Goal: Information Seeking & Learning: Learn about a topic

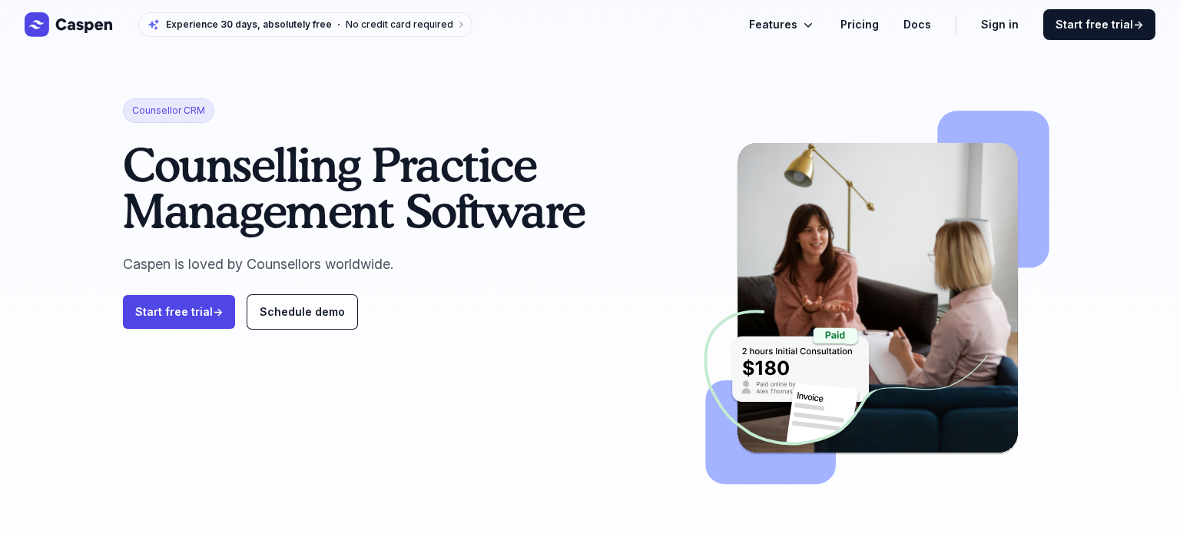
click at [816, 21] on icon "Global" at bounding box center [807, 24] width 15 height 15
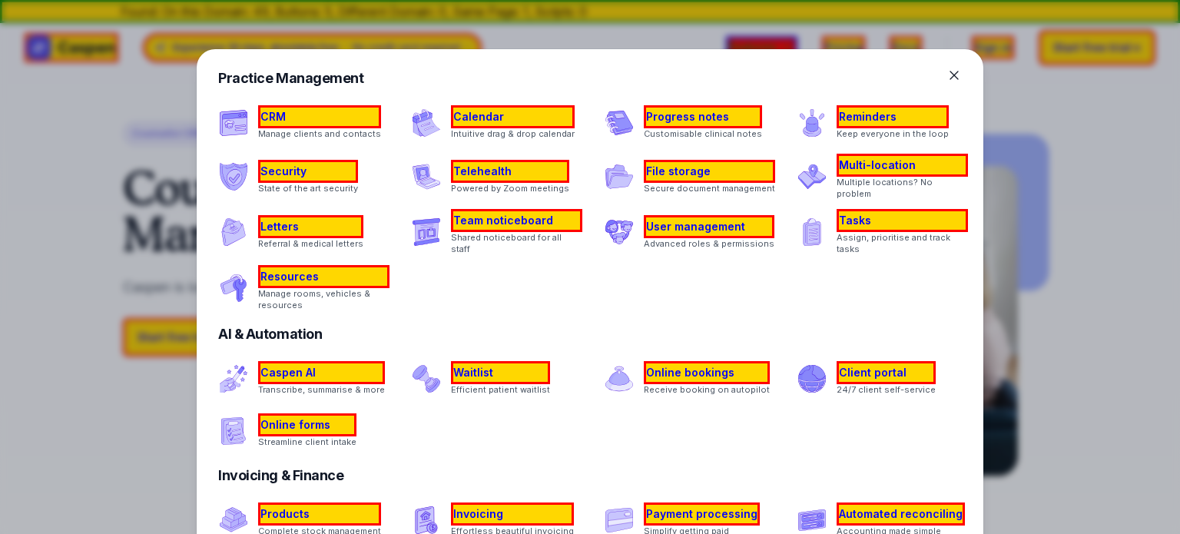
click at [77, 108] on div at bounding box center [590, 267] width 1180 height 534
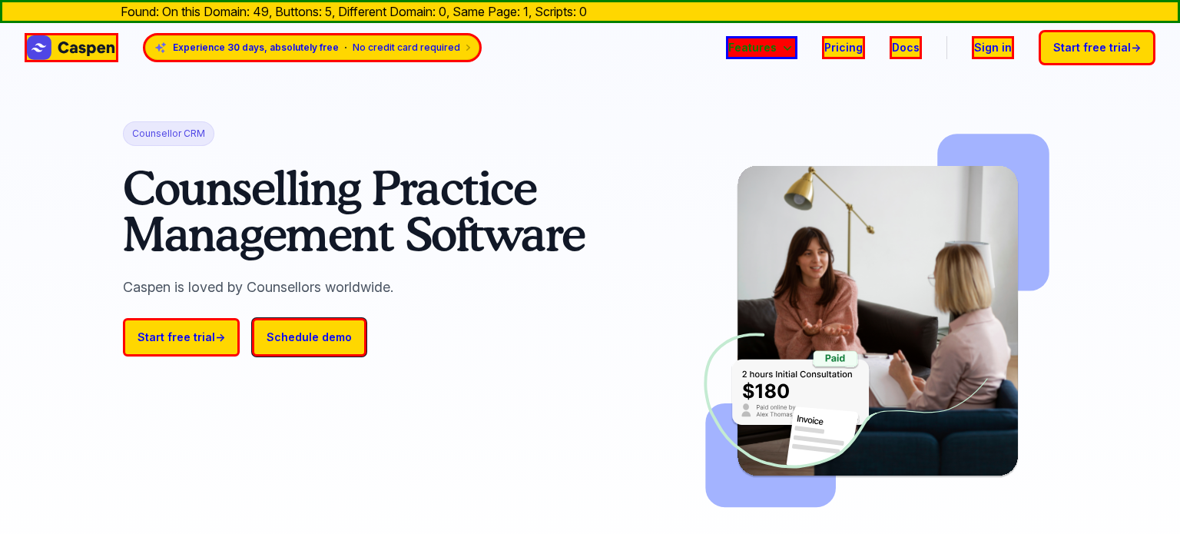
click at [774, 42] on span "Features" at bounding box center [752, 47] width 48 height 18
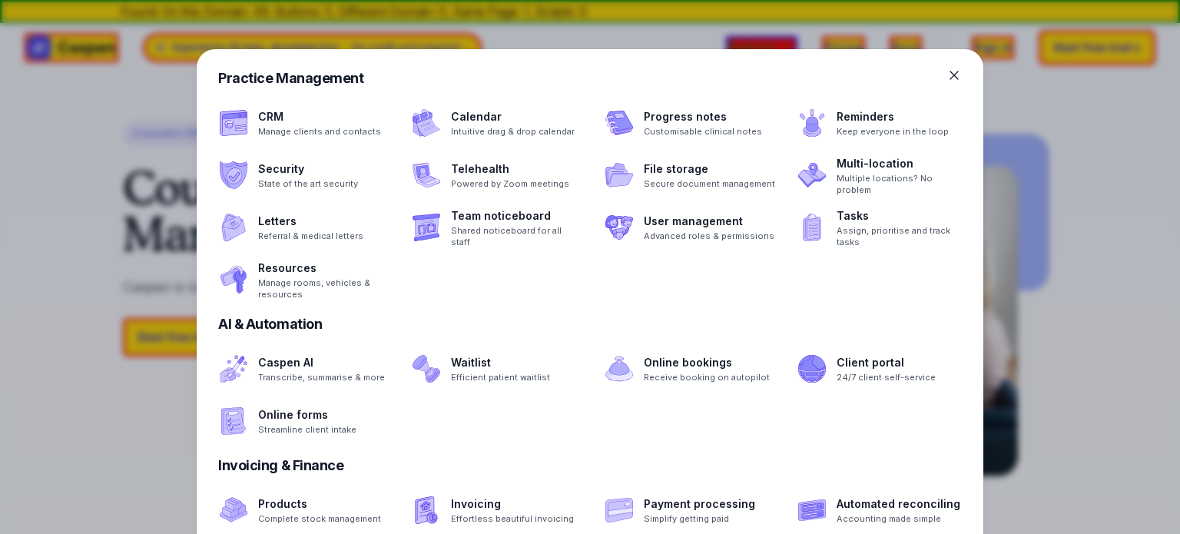
click at [5, 127] on div at bounding box center [590, 267] width 1180 height 534
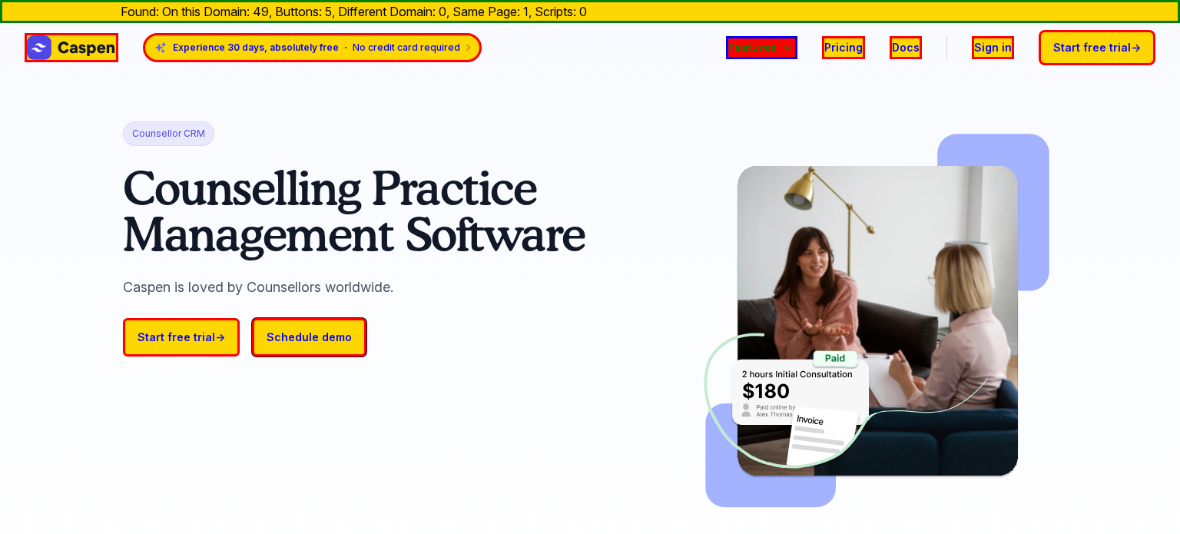
click at [760, 41] on span "Features" at bounding box center [752, 47] width 48 height 18
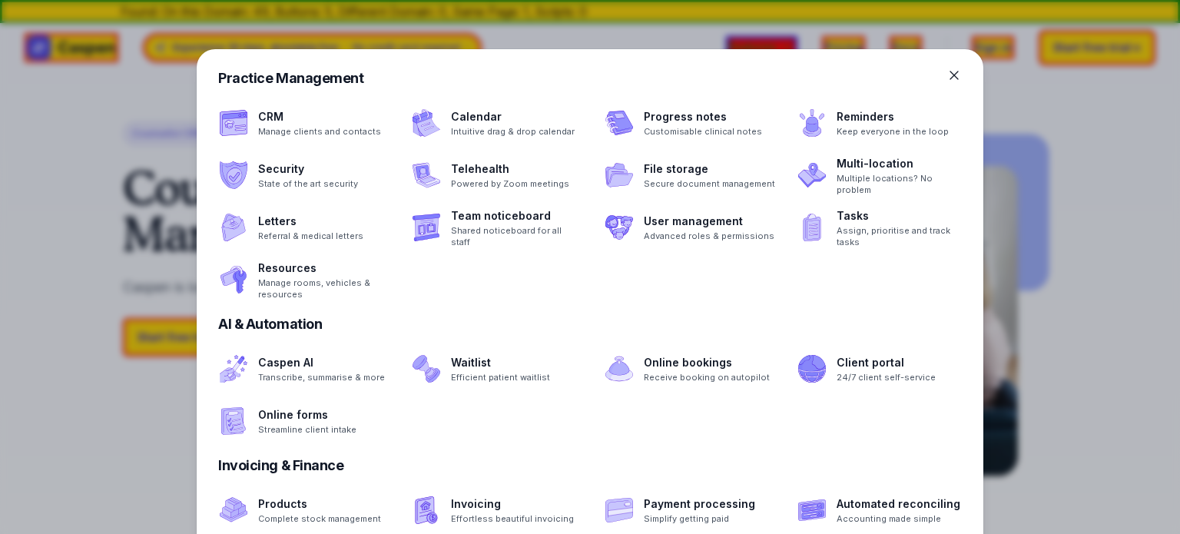
scroll to position [1655, 0]
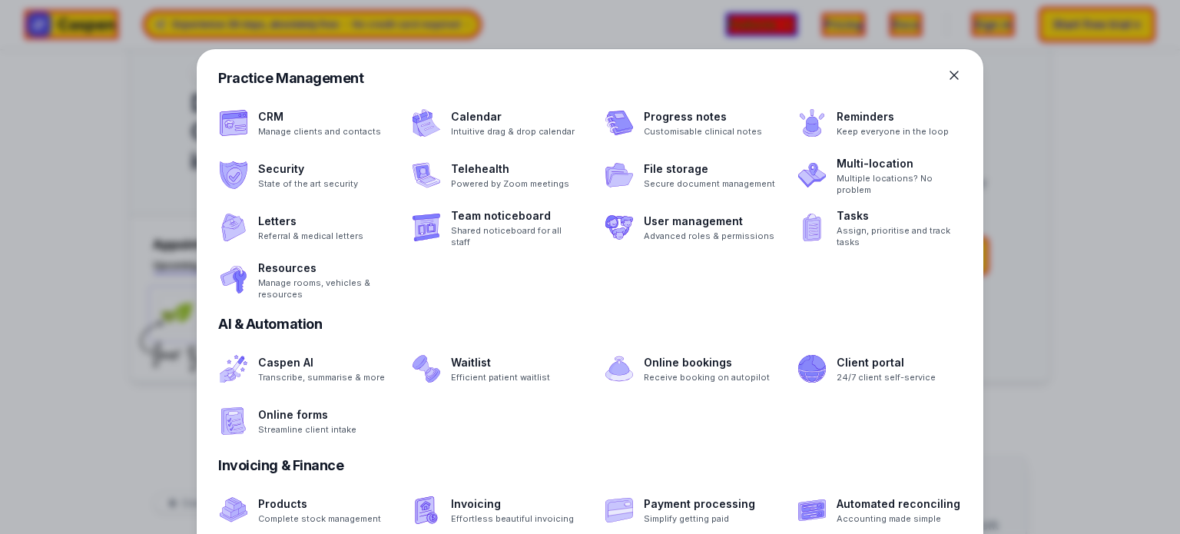
click at [78, 306] on div at bounding box center [590, 267] width 1180 height 534
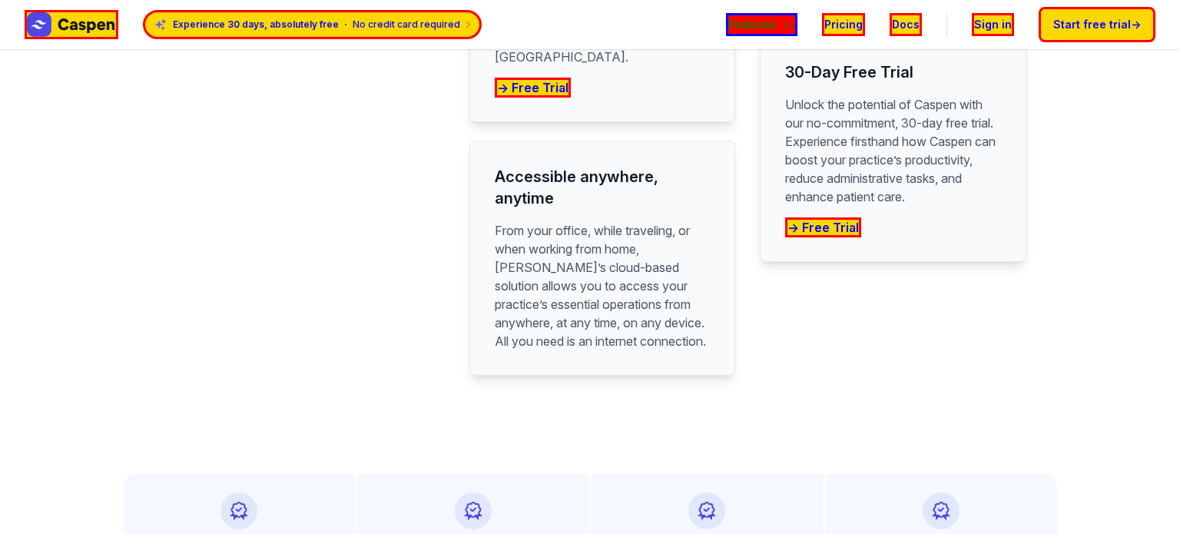
scroll to position [4276, 0]
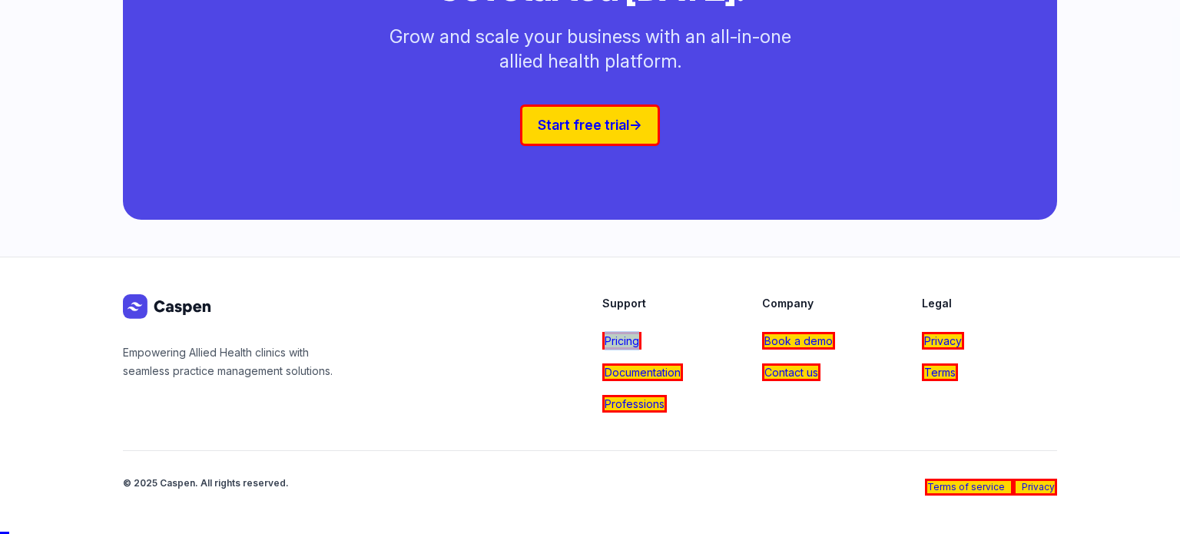
copy link "Pricing"
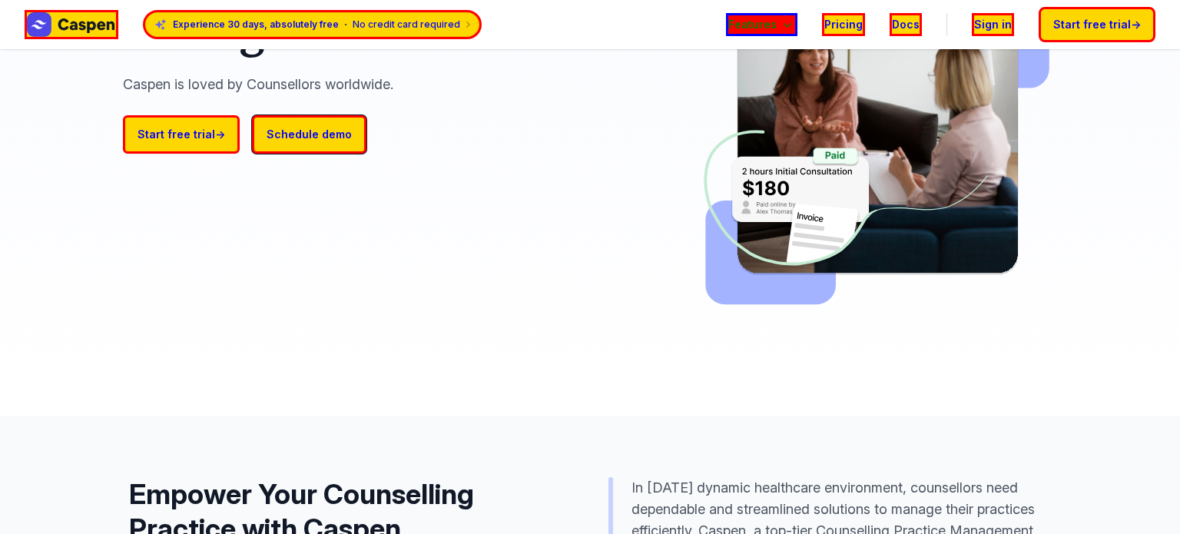
scroll to position [0, 0]
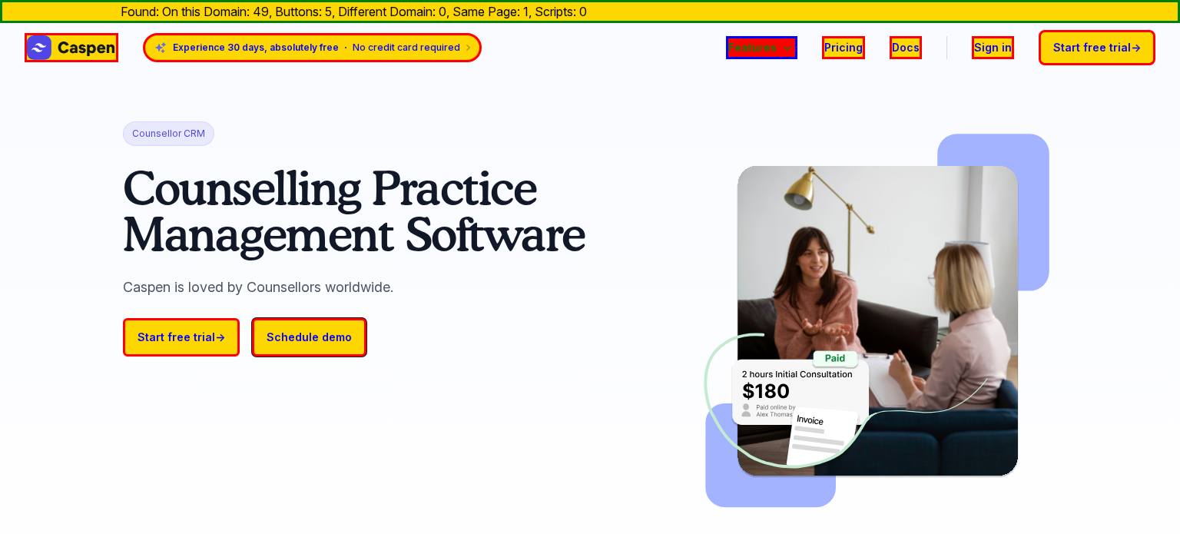
click at [777, 42] on span "Features" at bounding box center [752, 47] width 48 height 18
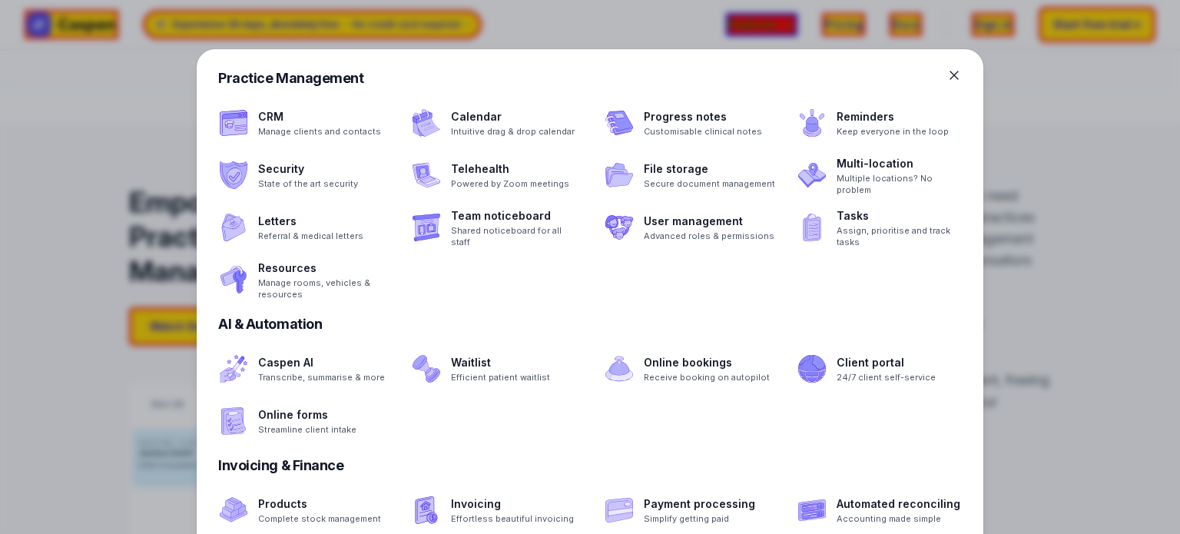
scroll to position [496, 0]
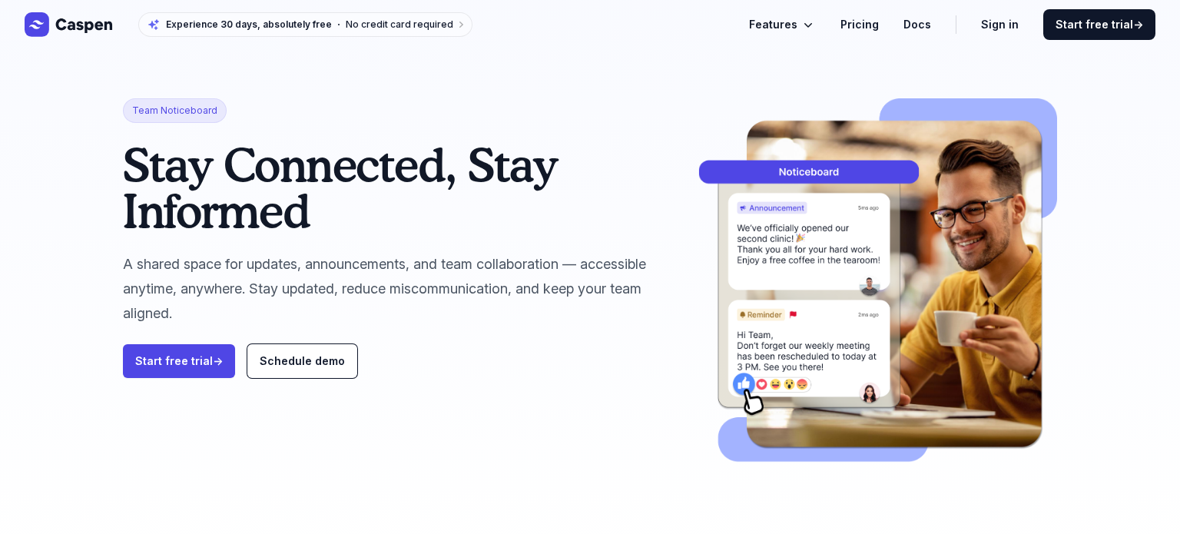
click at [197, 105] on span "Team Noticeboard" at bounding box center [175, 110] width 104 height 25
copy span "Team Noticeboard"
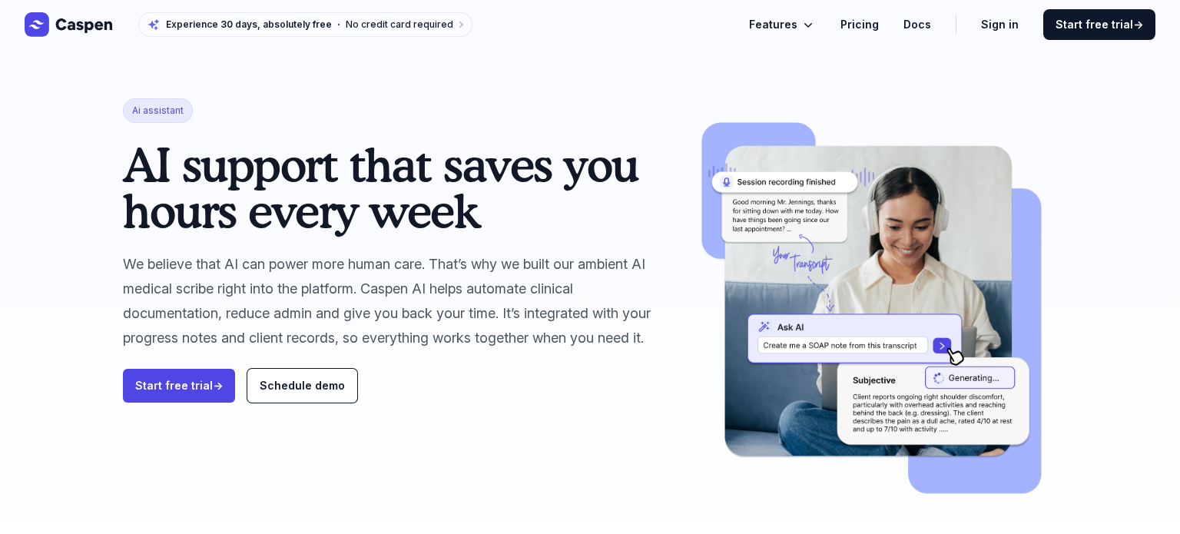
click at [154, 111] on span "Ai assistant" at bounding box center [158, 110] width 70 height 25
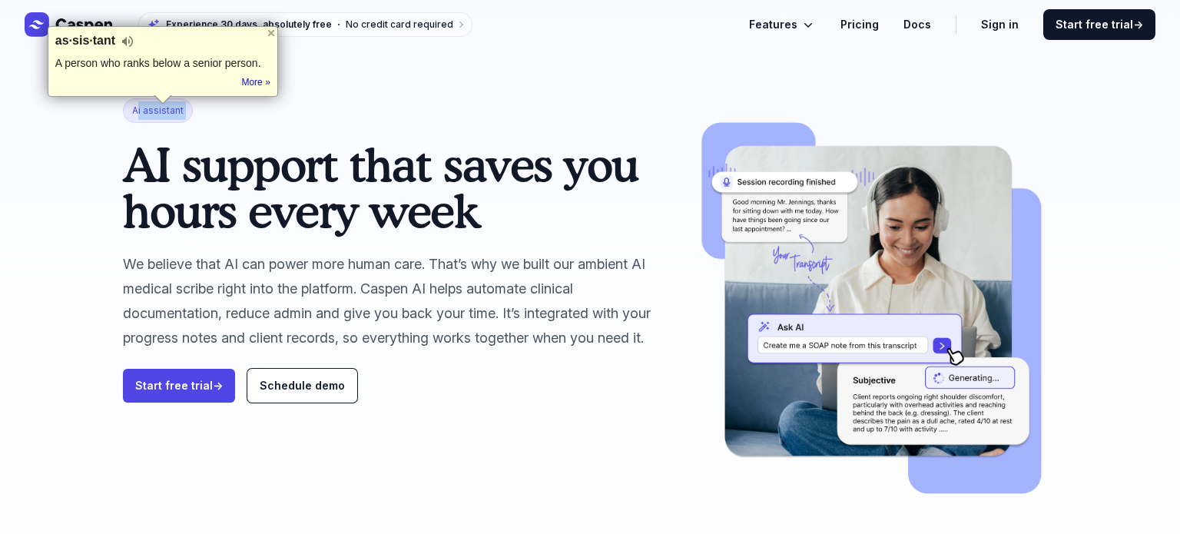
click at [154, 111] on span "Ai assistant" at bounding box center [158, 110] width 70 height 25
copy span "Ai assistant"
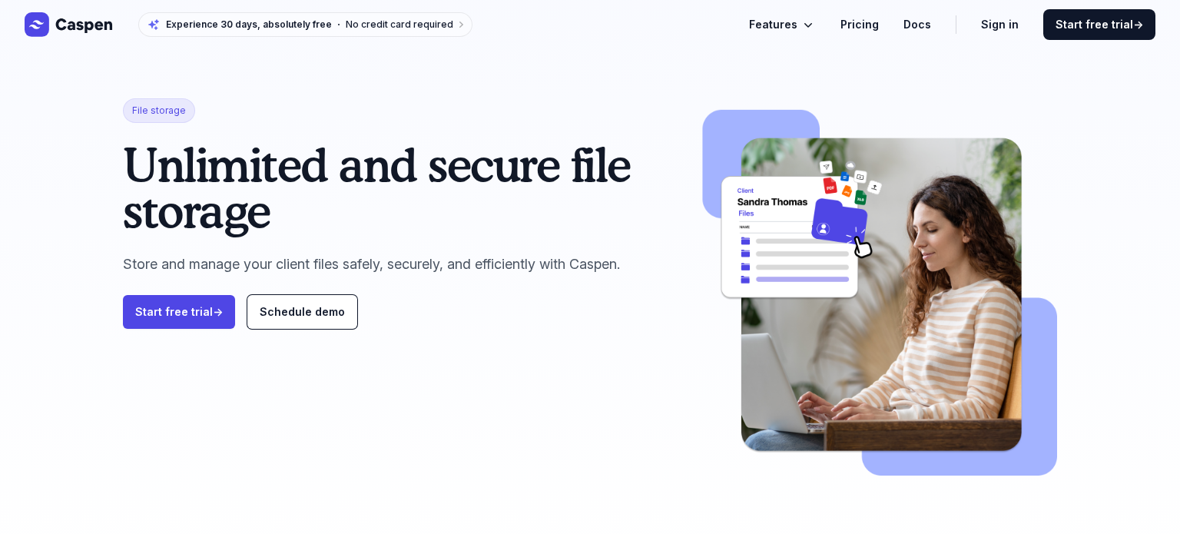
click at [173, 105] on span "File storage" at bounding box center [159, 110] width 72 height 25
copy span "File storage"
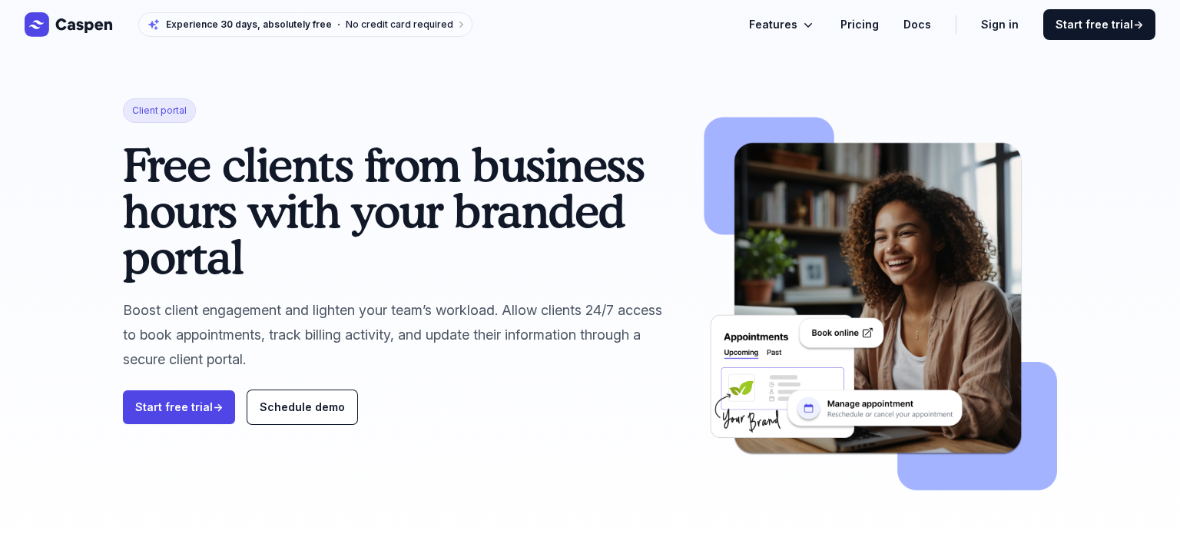
click at [165, 106] on span "Client portal" at bounding box center [159, 110] width 73 height 25
click at [167, 107] on span "Client portal" at bounding box center [159, 110] width 73 height 25
click at [167, 108] on span "Client portal" at bounding box center [159, 110] width 73 height 25
copy span "Client portal"
